Goal: Task Accomplishment & Management: Manage account settings

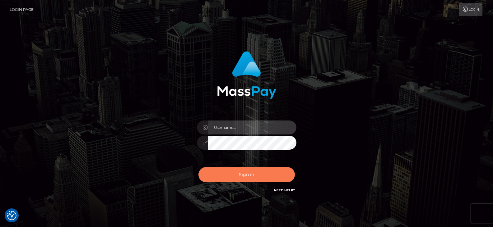
type input "greg.great"
click at [247, 175] on button "Sign in" at bounding box center [247, 174] width 96 height 15
type input "[PERSON_NAME].great"
click at [246, 175] on button "Sign in" at bounding box center [247, 174] width 96 height 15
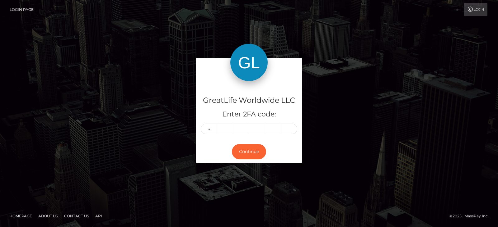
type input "4"
type input "9"
type input "1"
type input "8"
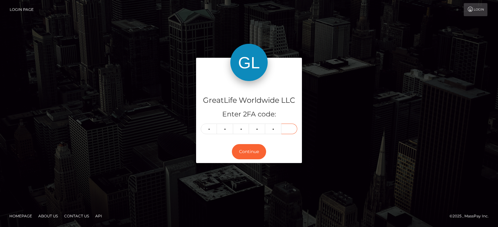
type input "3"
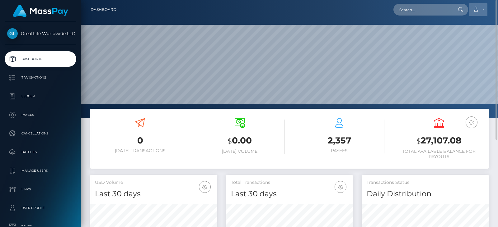
click at [483, 7] on link "Account" at bounding box center [478, 9] width 18 height 13
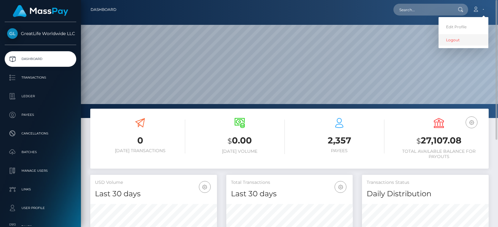
click at [454, 40] on link "Logout" at bounding box center [463, 40] width 50 height 12
